Goal: Navigation & Orientation: Find specific page/section

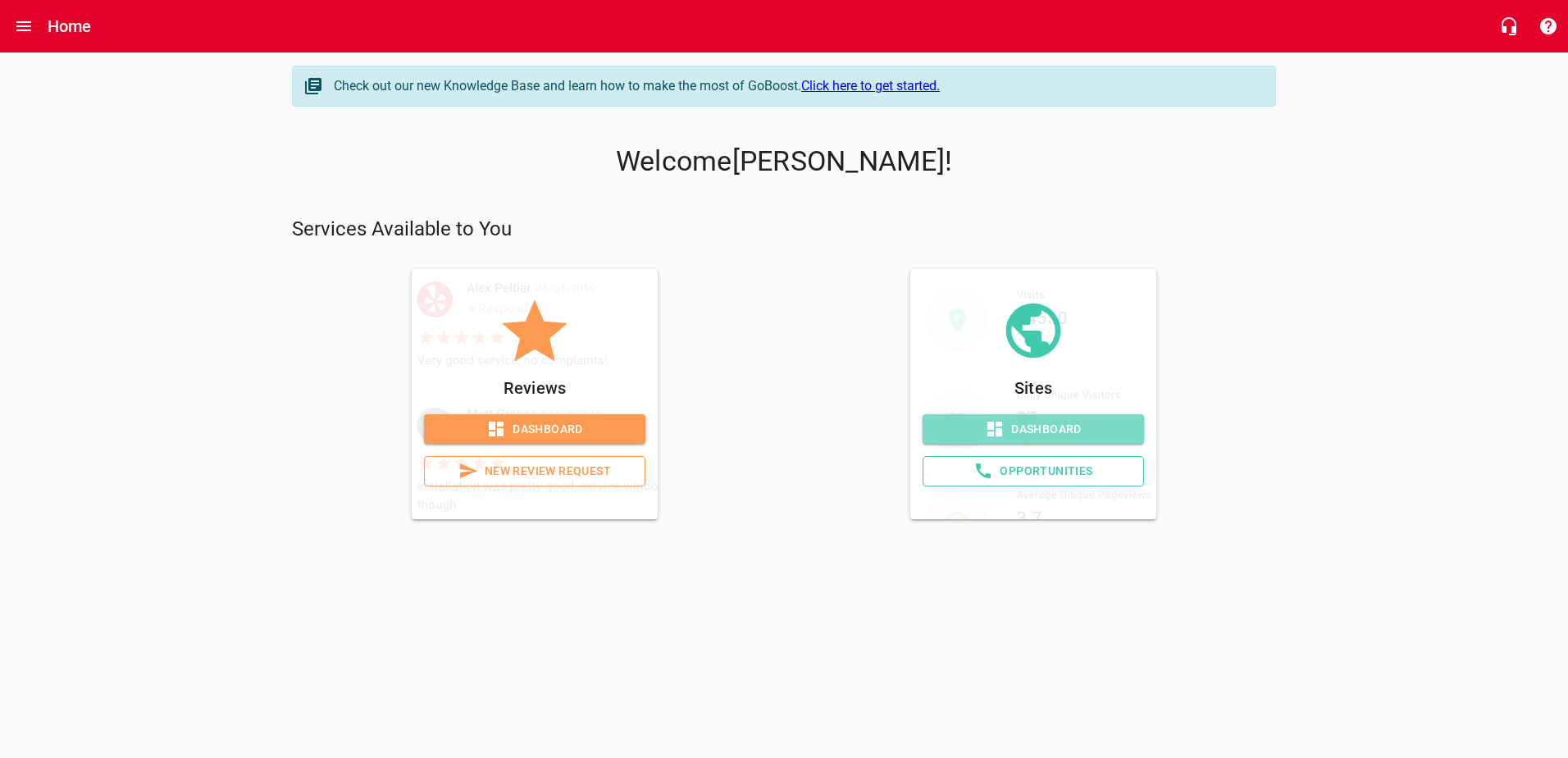
click at [1036, 432] on span "Dashboard" at bounding box center [1034, 429] width 195 height 21
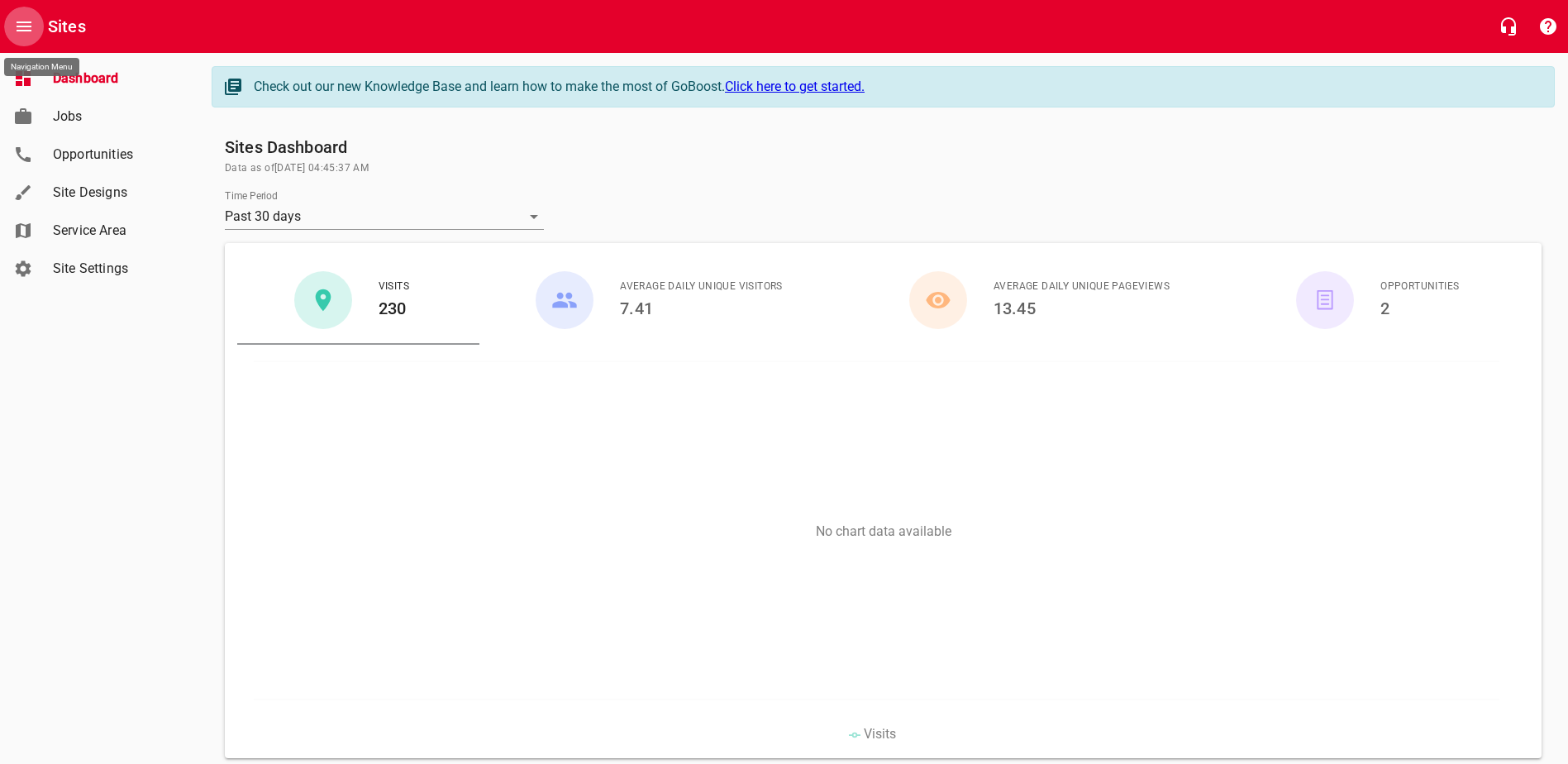
click at [20, 23] on icon "Open drawer" at bounding box center [24, 27] width 15 height 10
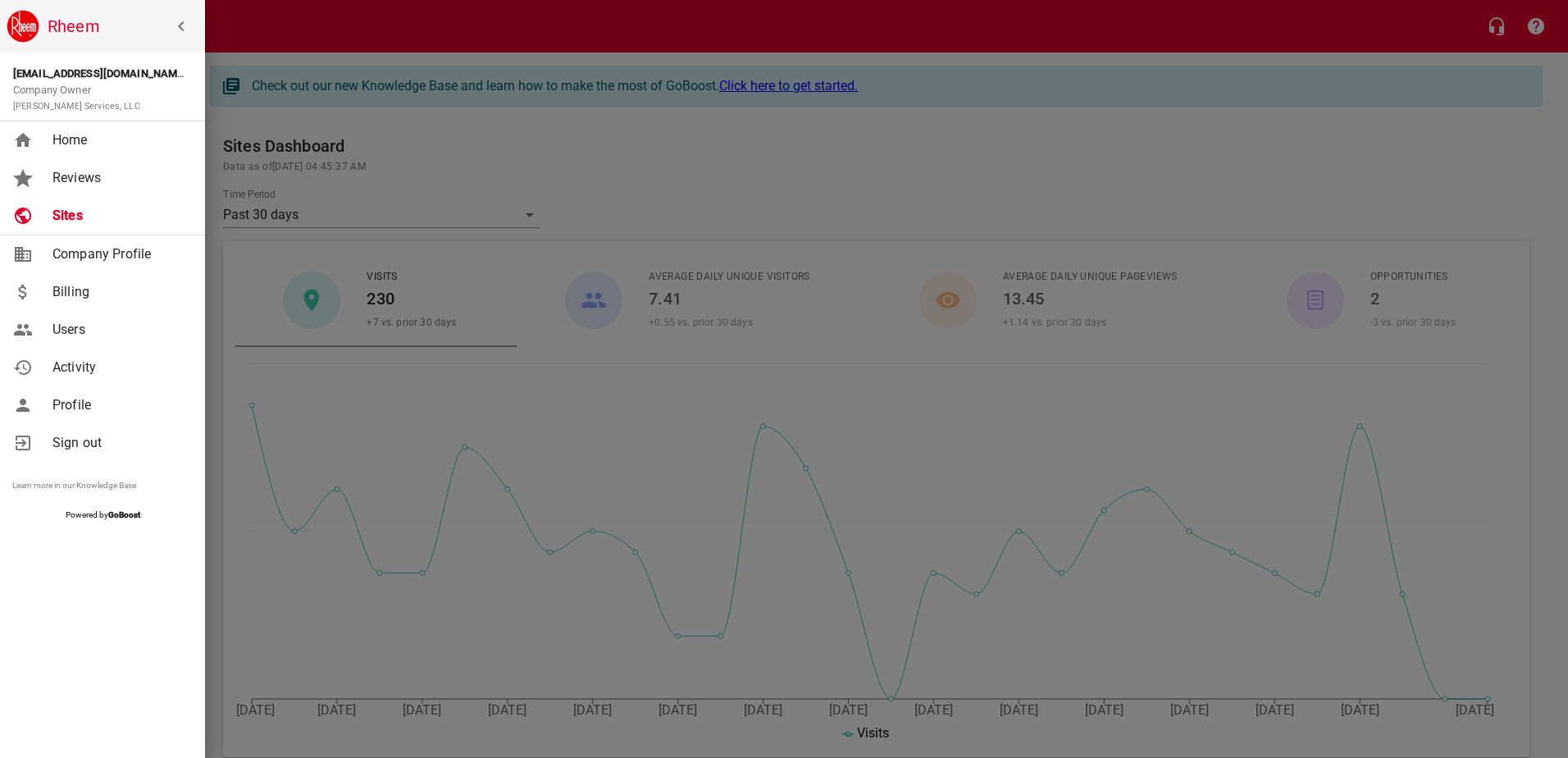
click at [476, 452] on div at bounding box center [784, 379] width 1568 height 758
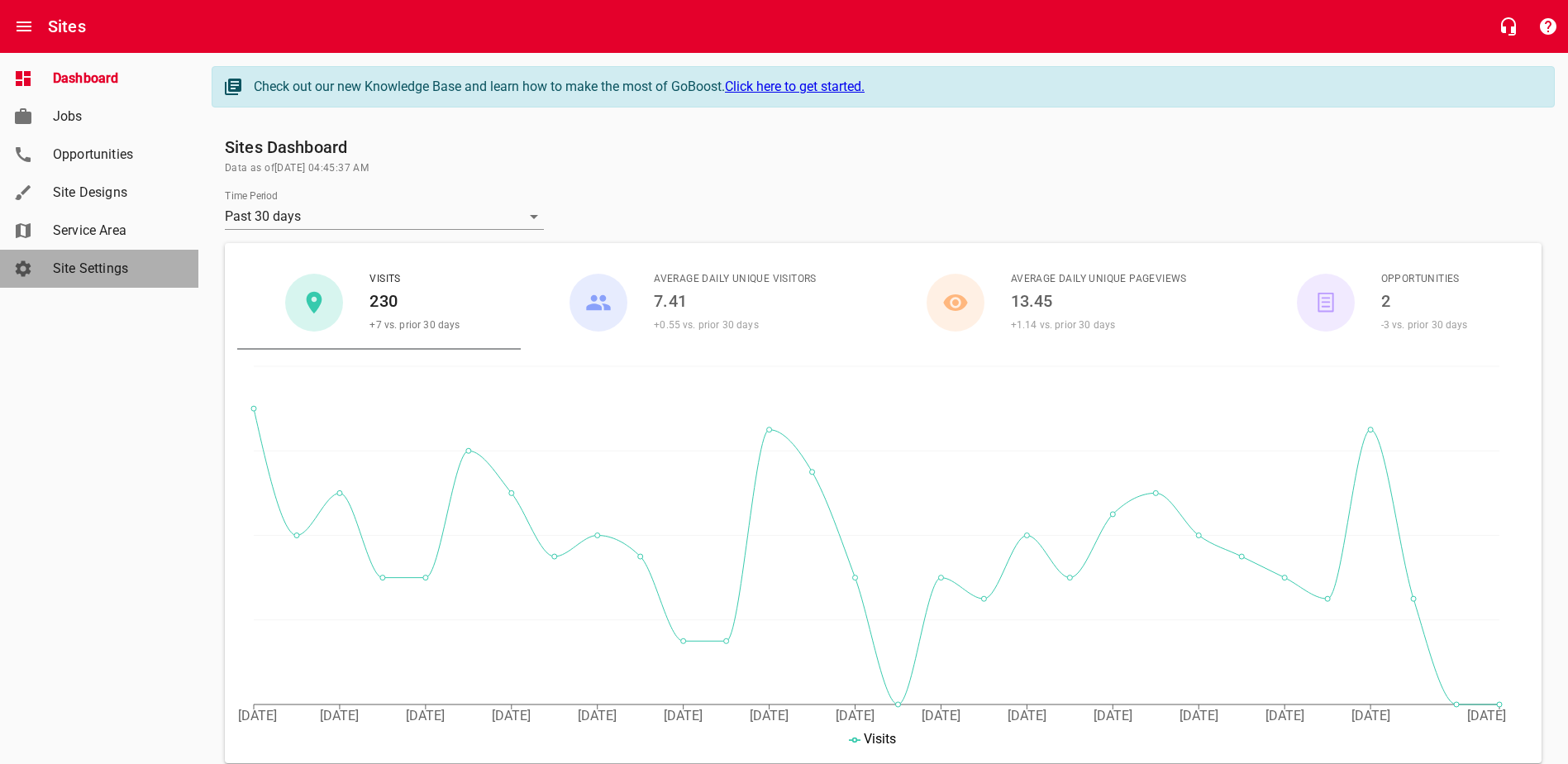
click at [117, 263] on span "Site Settings" at bounding box center [116, 269] width 126 height 20
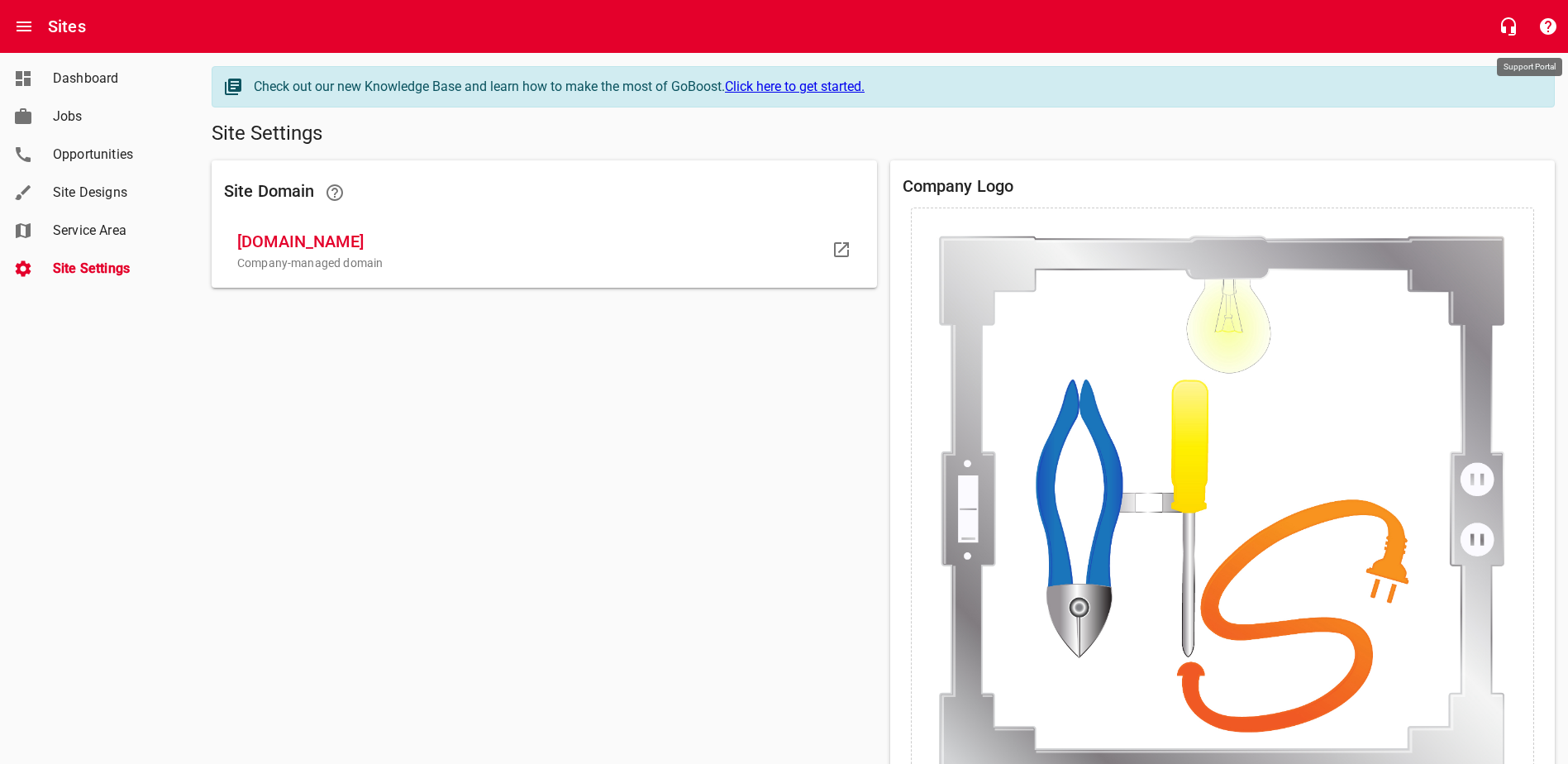
click at [1552, 26] on icon "button" at bounding box center [1548, 26] width 17 height 17
click at [36, 266] on link "Site Settings" at bounding box center [98, 268] width 198 height 38
click at [31, 27] on icon "Open drawer" at bounding box center [24, 27] width 15 height 10
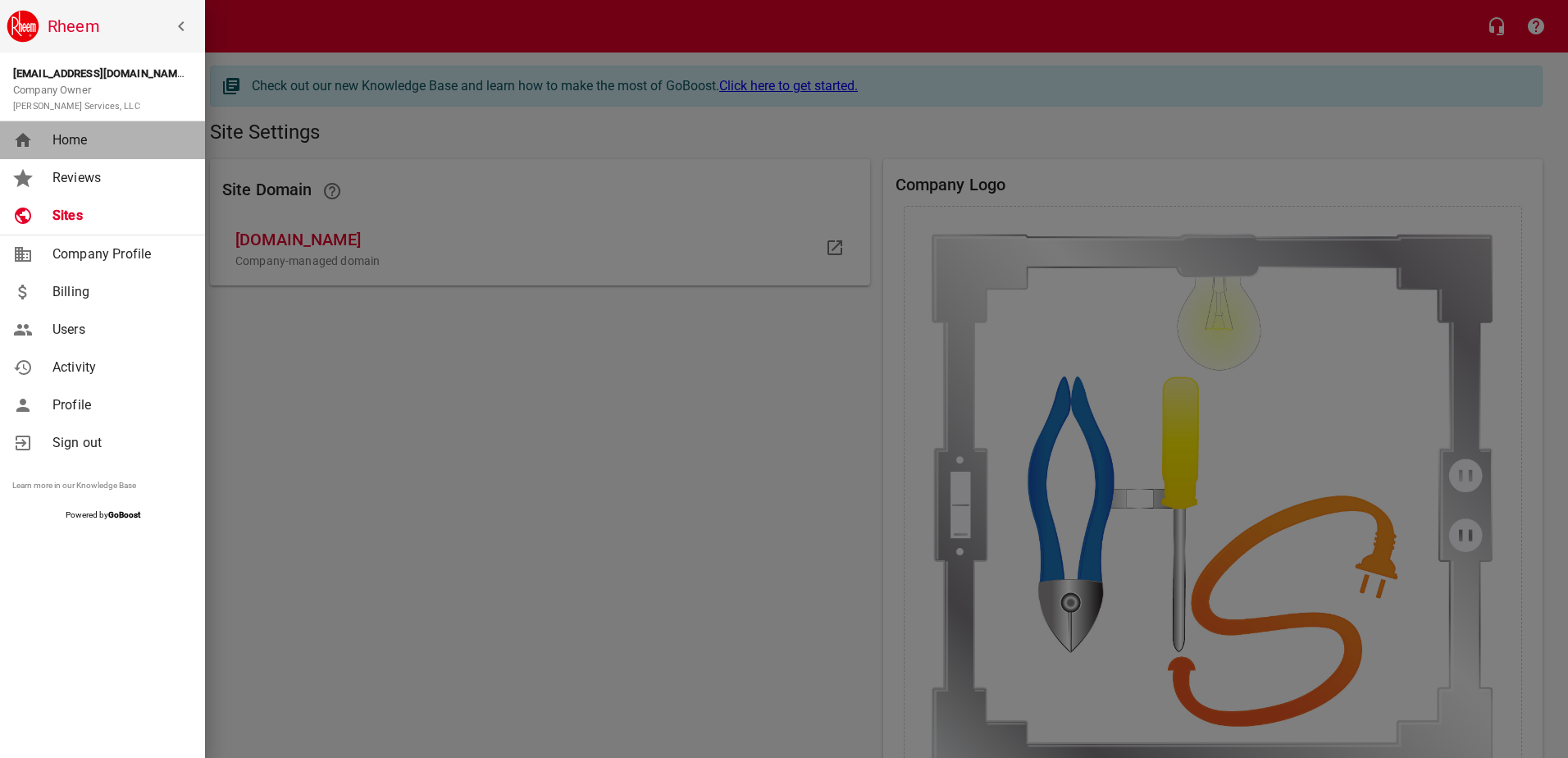
click at [53, 146] on span "Home" at bounding box center [119, 140] width 133 height 20
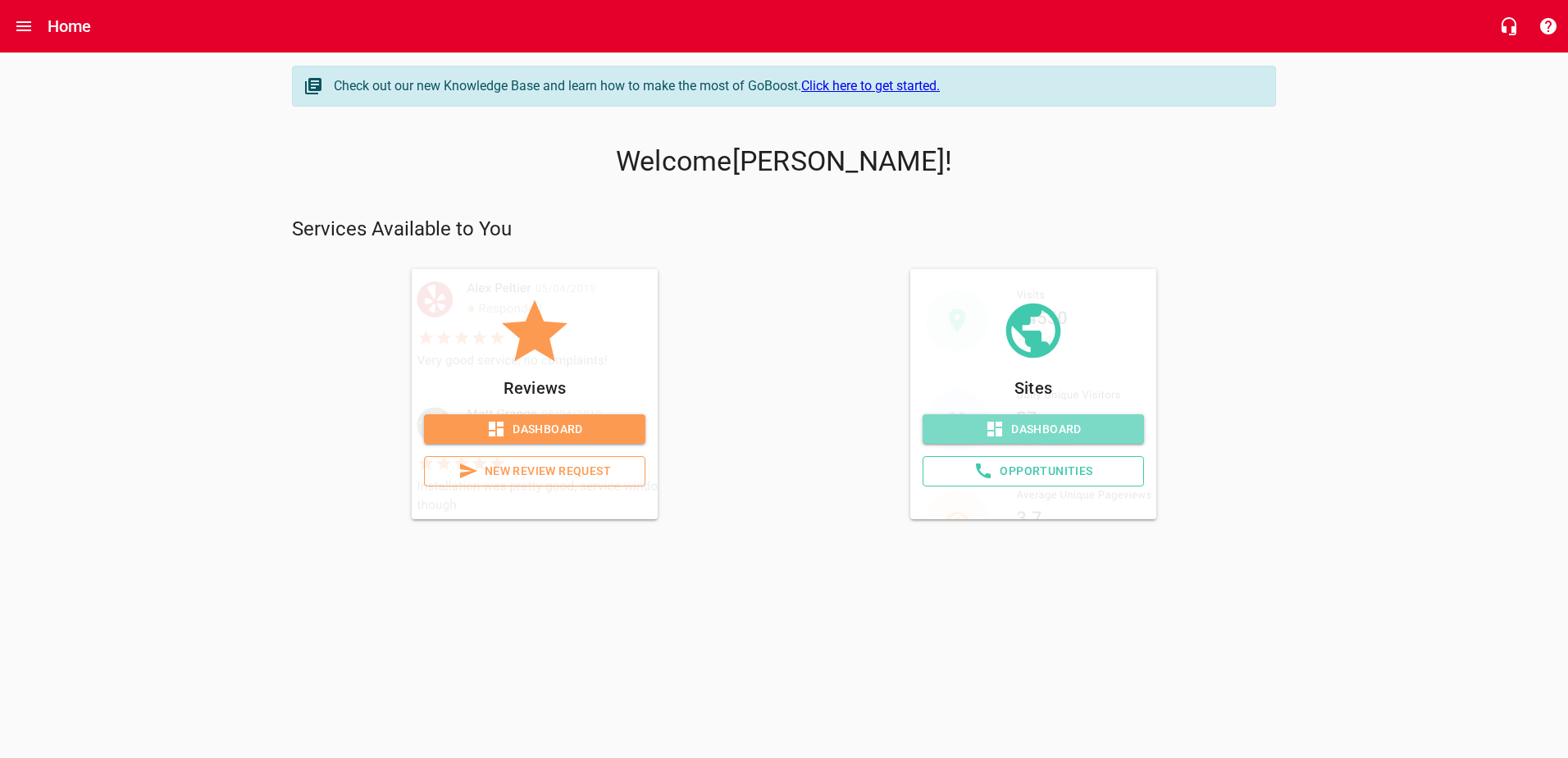
click at [1056, 422] on span "Dashboard" at bounding box center [1034, 429] width 195 height 21
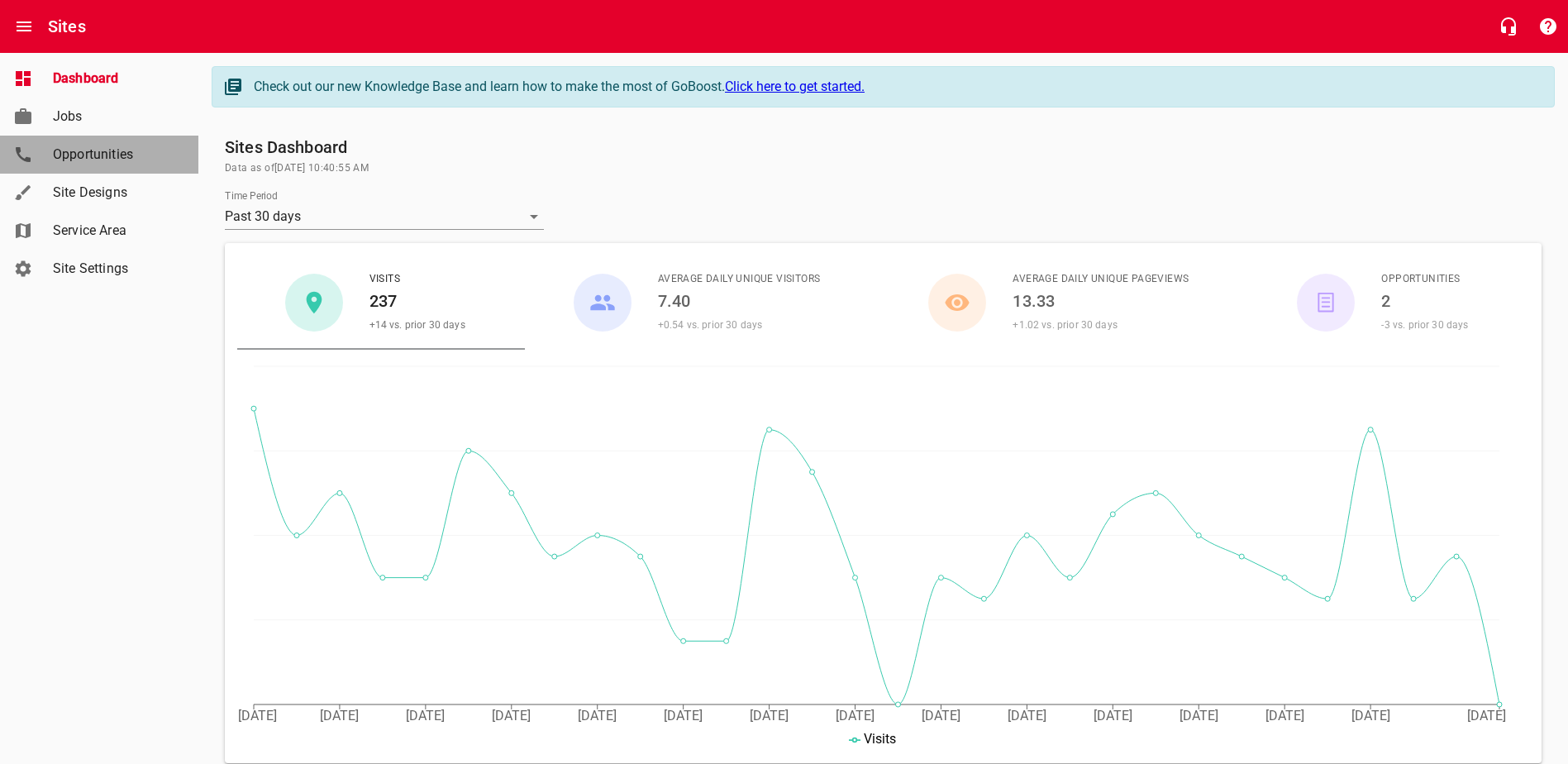
click at [118, 160] on span "Opportunities" at bounding box center [116, 155] width 126 height 20
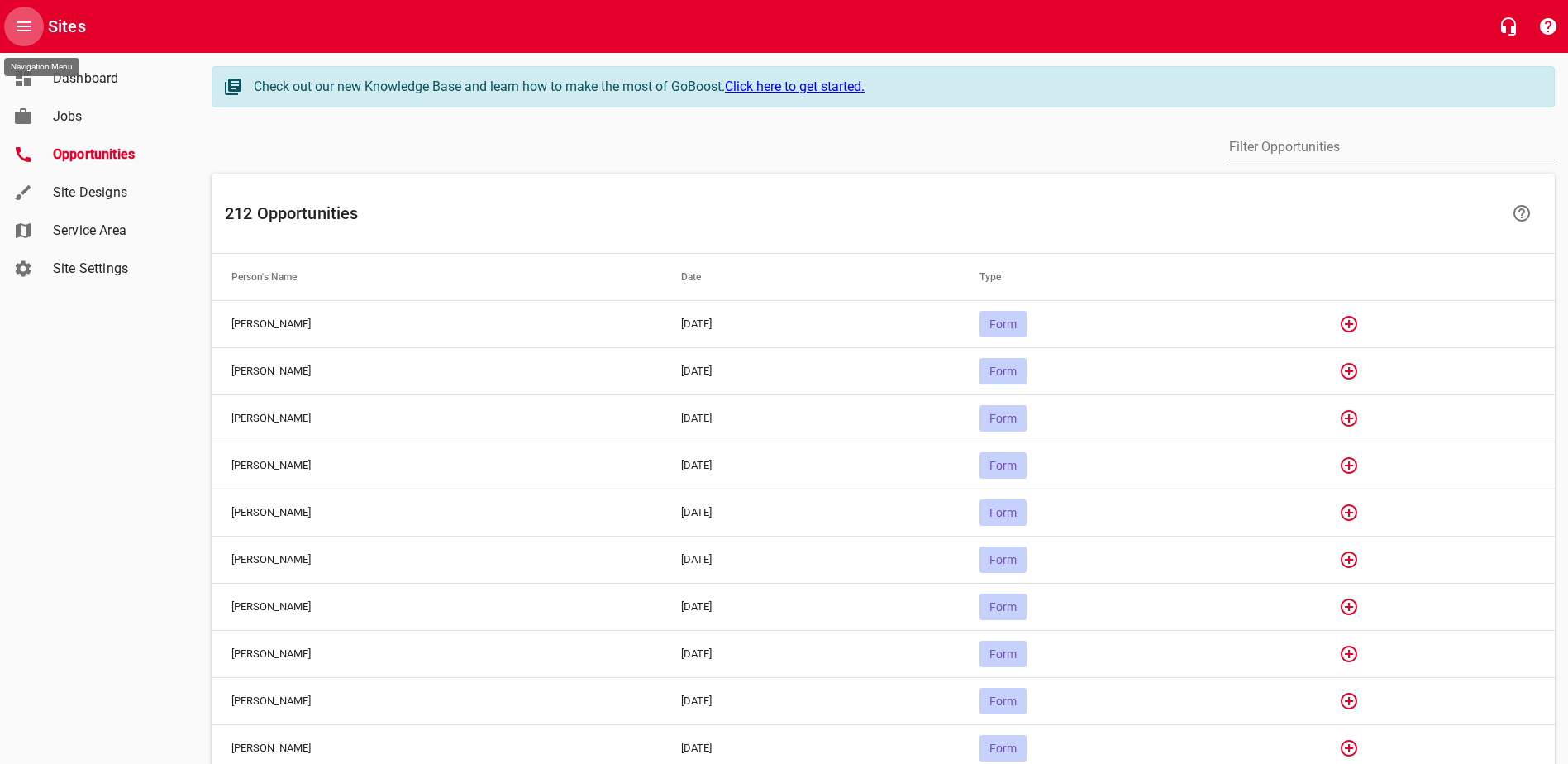
click at [22, 24] on icon "Open drawer" at bounding box center [24, 27] width 20 height 20
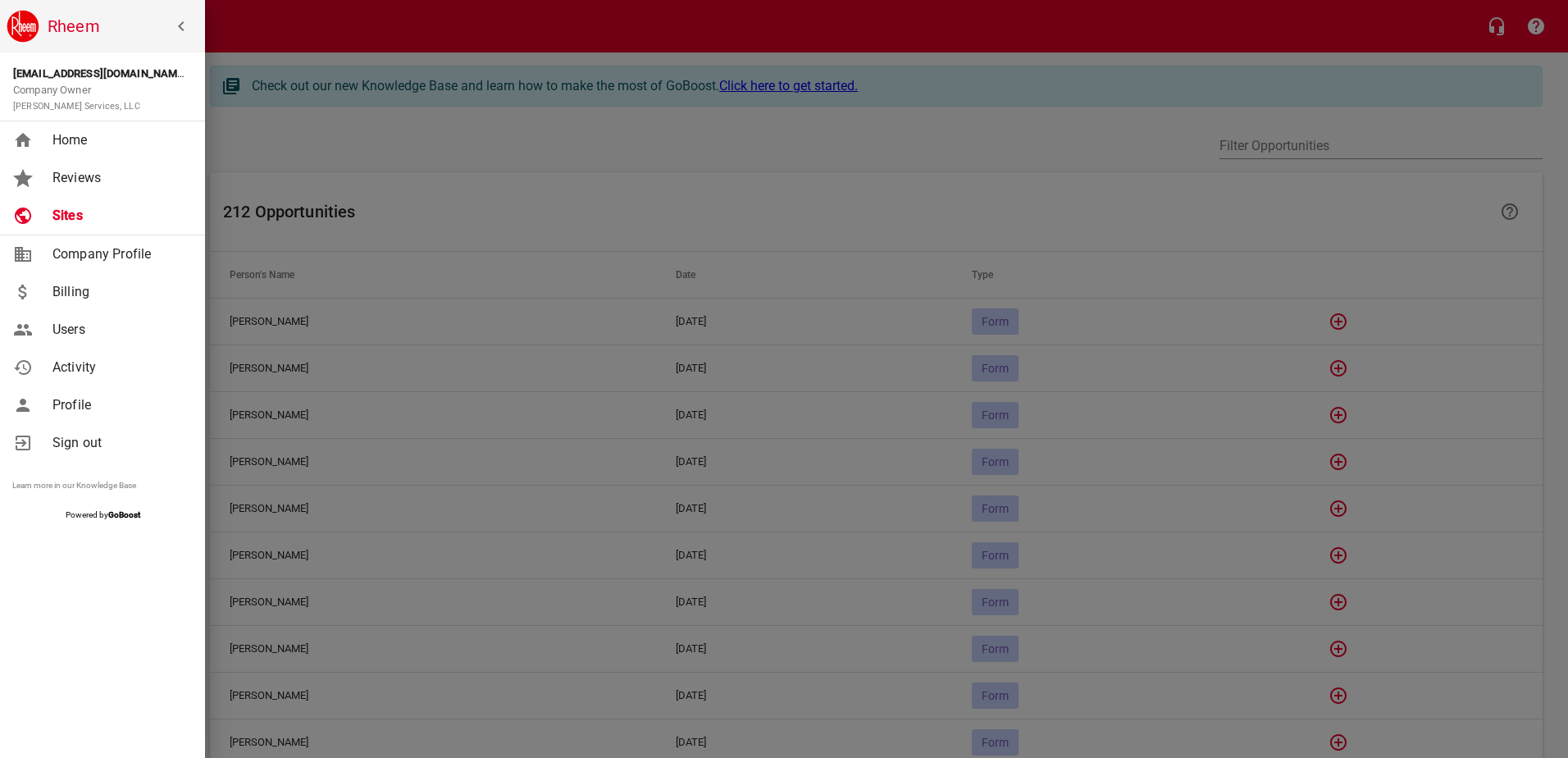
click at [1526, 55] on div at bounding box center [784, 379] width 1568 height 758
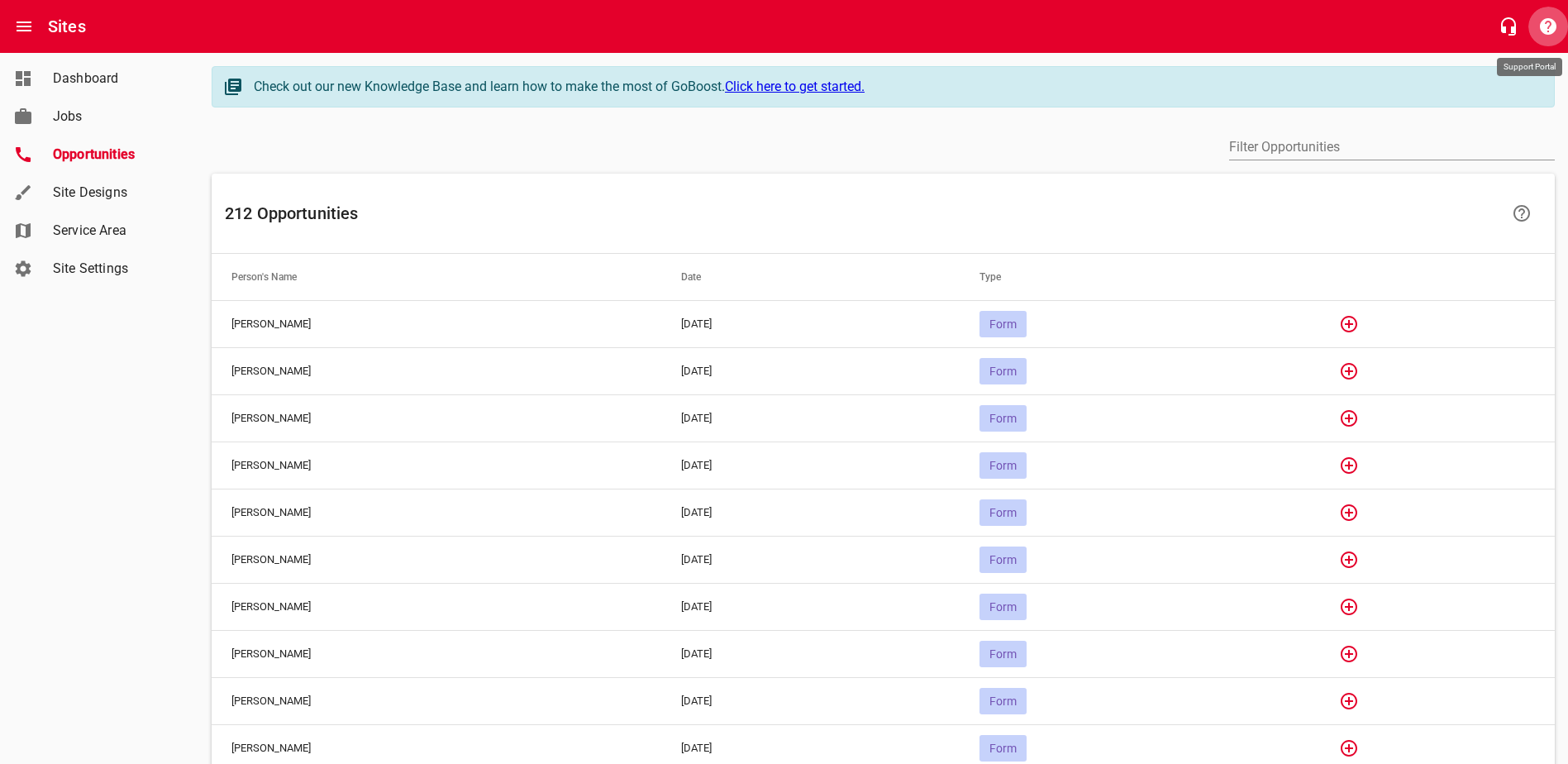
click at [1547, 33] on icon "button" at bounding box center [1548, 26] width 17 height 17
